Goal: Transaction & Acquisition: Purchase product/service

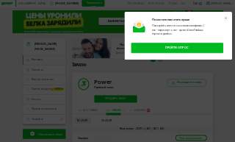
click at [226, 18] on icon at bounding box center [225, 18] width 3 height 3
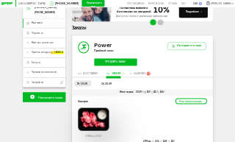
scroll to position [40, 0]
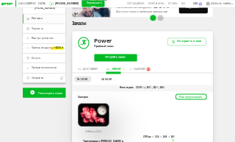
click at [138, 71] on span "Оценки" at bounding box center [139, 69] width 12 height 3
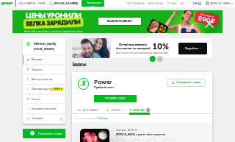
click at [129, 21] on link "ВЫБРАТЬ МЕНЮ" at bounding box center [120, 21] width 43 height 7
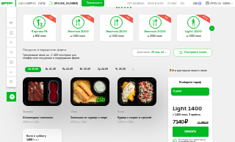
scroll to position [3, 0]
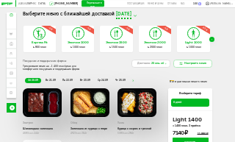
click at [213, 37] on div "Next slide" at bounding box center [212, 39] width 5 height 5
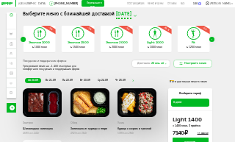
click at [212, 39] on icon "Next slide" at bounding box center [212, 39] width 1 height 1
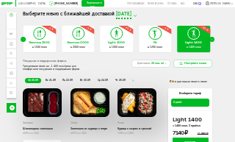
click at [212, 39] on icon "Next slide" at bounding box center [212, 39] width 1 height 1
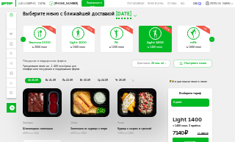
click at [213, 40] on div "Next slide" at bounding box center [212, 39] width 5 height 5
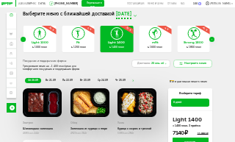
click at [213, 39] on icon "Next slide" at bounding box center [212, 39] width 1 height 1
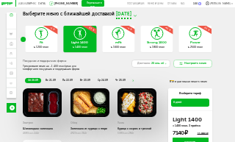
click at [199, 38] on icon at bounding box center [195, 34] width 11 height 12
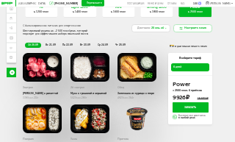
scroll to position [38, 0]
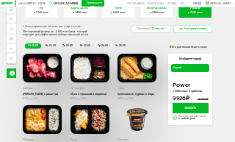
click at [50, 44] on span "вс 21.09" at bounding box center [51, 45] width 10 height 3
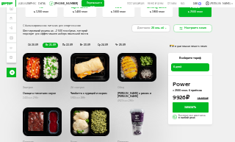
click at [68, 43] on span "пн 22.09" at bounding box center [68, 44] width 10 height 3
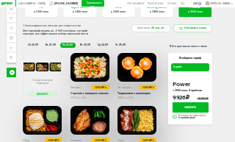
click at [84, 43] on span "вт 23.09" at bounding box center [85, 44] width 10 height 3
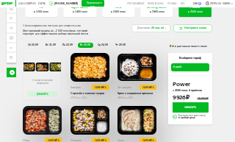
click at [49, 91] on button "Добавить" at bounding box center [42, 94] width 31 height 6
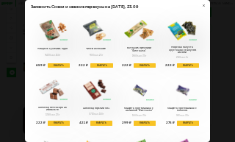
scroll to position [0, 0]
click at [205, 4] on div at bounding box center [205, 6] width 12 height 12
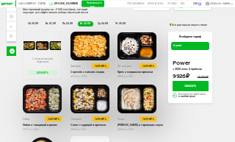
scroll to position [60, 0]
click at [100, 23] on span "ср 24.09" at bounding box center [103, 23] width 10 height 3
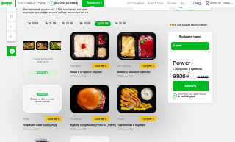
click at [124, 21] on ul "сб 20.09 вс 21.09 пн 22.09 вт 23.09 ср 24.09 чт 25.09" at bounding box center [96, 24] width 142 height 6
click at [118, 22] on span "чт 25.09" at bounding box center [120, 23] width 10 height 3
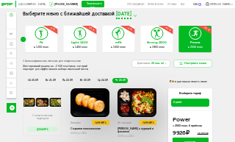
scroll to position [0, 0]
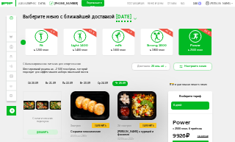
click at [31, 82] on span "сб 20.09" at bounding box center [33, 83] width 10 height 3
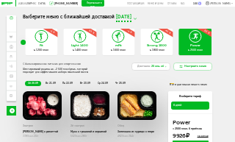
scroll to position [1, 0]
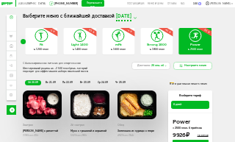
click at [49, 82] on span "вс 21.09" at bounding box center [51, 82] width 10 height 3
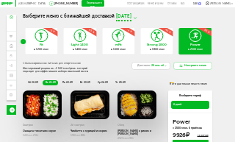
click at [162, 67] on div "Доставка: [DATE]" at bounding box center [151, 66] width 39 height 8
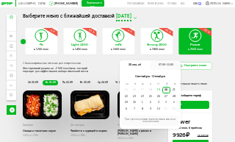
click at [176, 87] on div "21" at bounding box center [175, 90] width 8 height 7
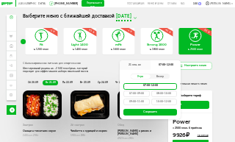
click at [163, 113] on button "Сохранить" at bounding box center [151, 112] width 54 height 7
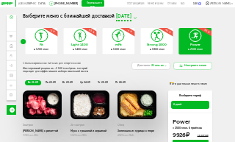
click at [116, 82] on li "пт 26.09" at bounding box center [120, 83] width 15 height 6
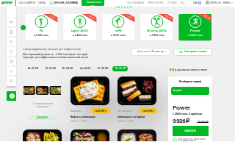
scroll to position [15, 0]
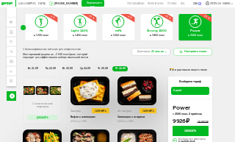
click at [158, 51] on span "21 сен, вс" at bounding box center [157, 52] width 13 height 4
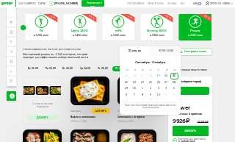
click at [167, 74] on div "20" at bounding box center [167, 76] width 8 height 7
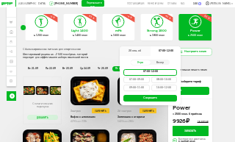
click at [160, 96] on button "Сохранить" at bounding box center [151, 98] width 54 height 7
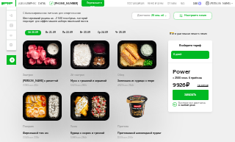
scroll to position [51, 0]
